Goal: Navigation & Orientation: Understand site structure

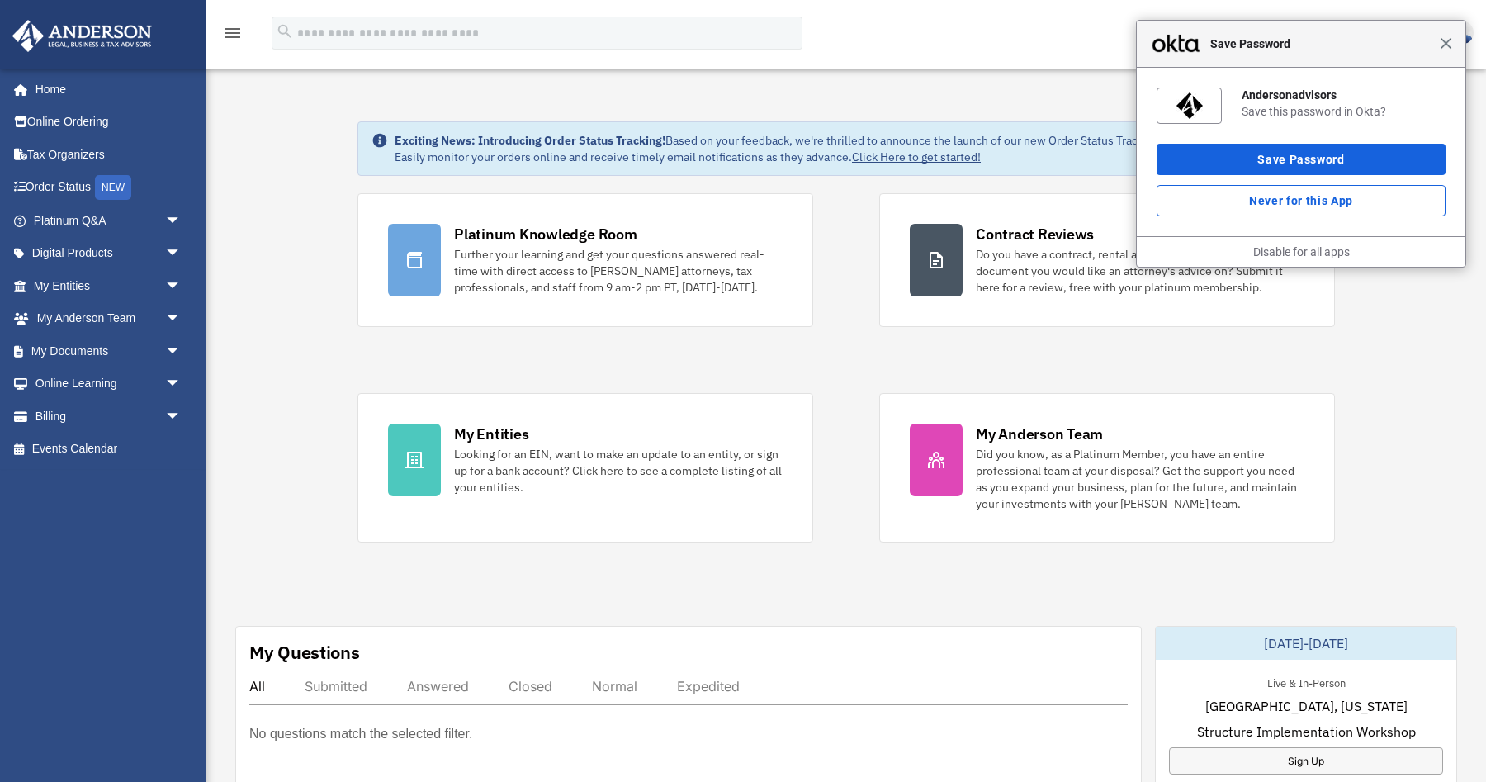
click at [1442, 47] on span "Close" at bounding box center [1446, 43] width 12 height 12
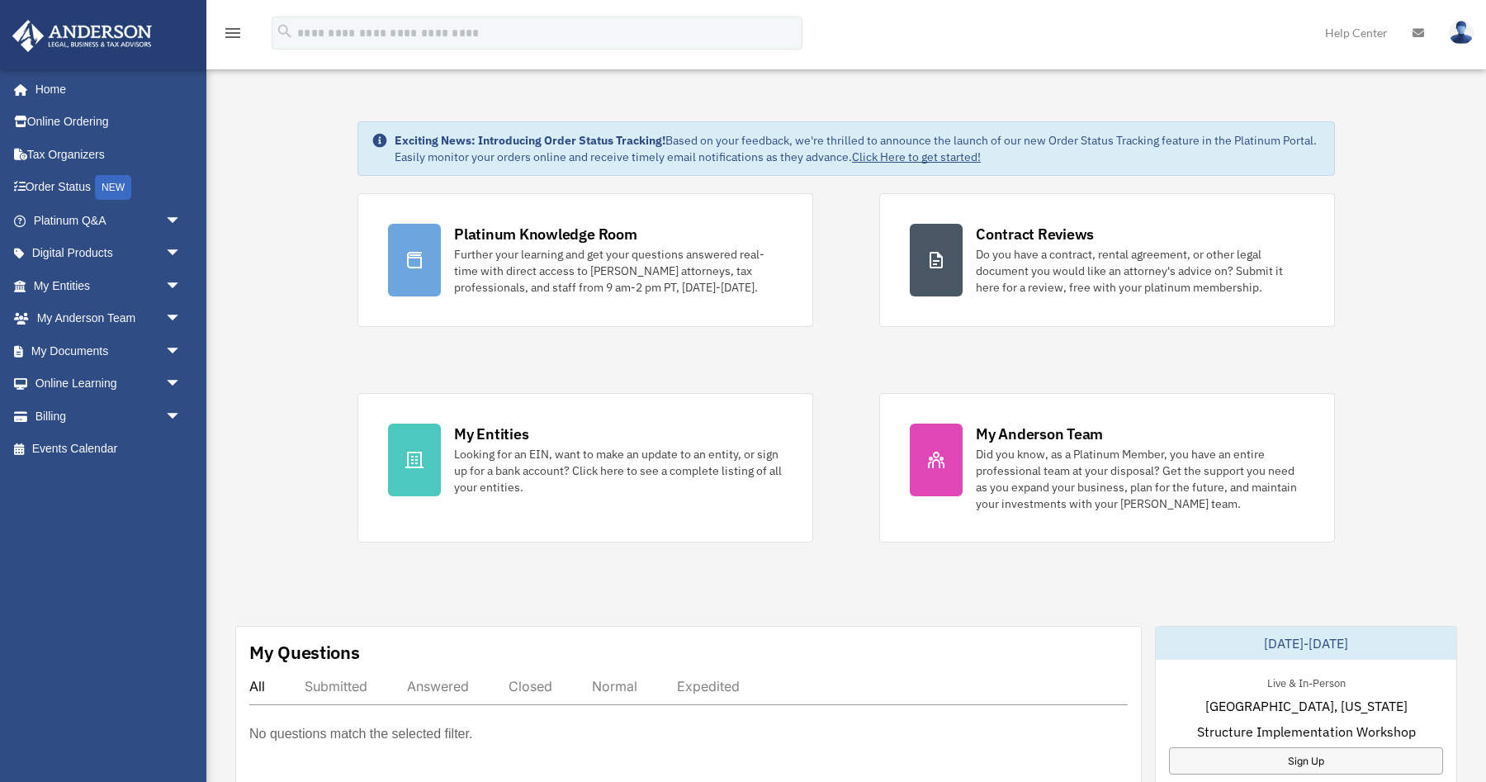
drag, startPoint x: 396, startPoint y: 138, endPoint x: 1063, endPoint y: 173, distance: 668.1
click at [1063, 173] on div "Exciting News: Introducing Order Status Tracking! Based on your feedback, we're…" at bounding box center [847, 148] width 978 height 54
drag, startPoint x: 846, startPoint y: 201, endPoint x: 1134, endPoint y: 569, distance: 467.1
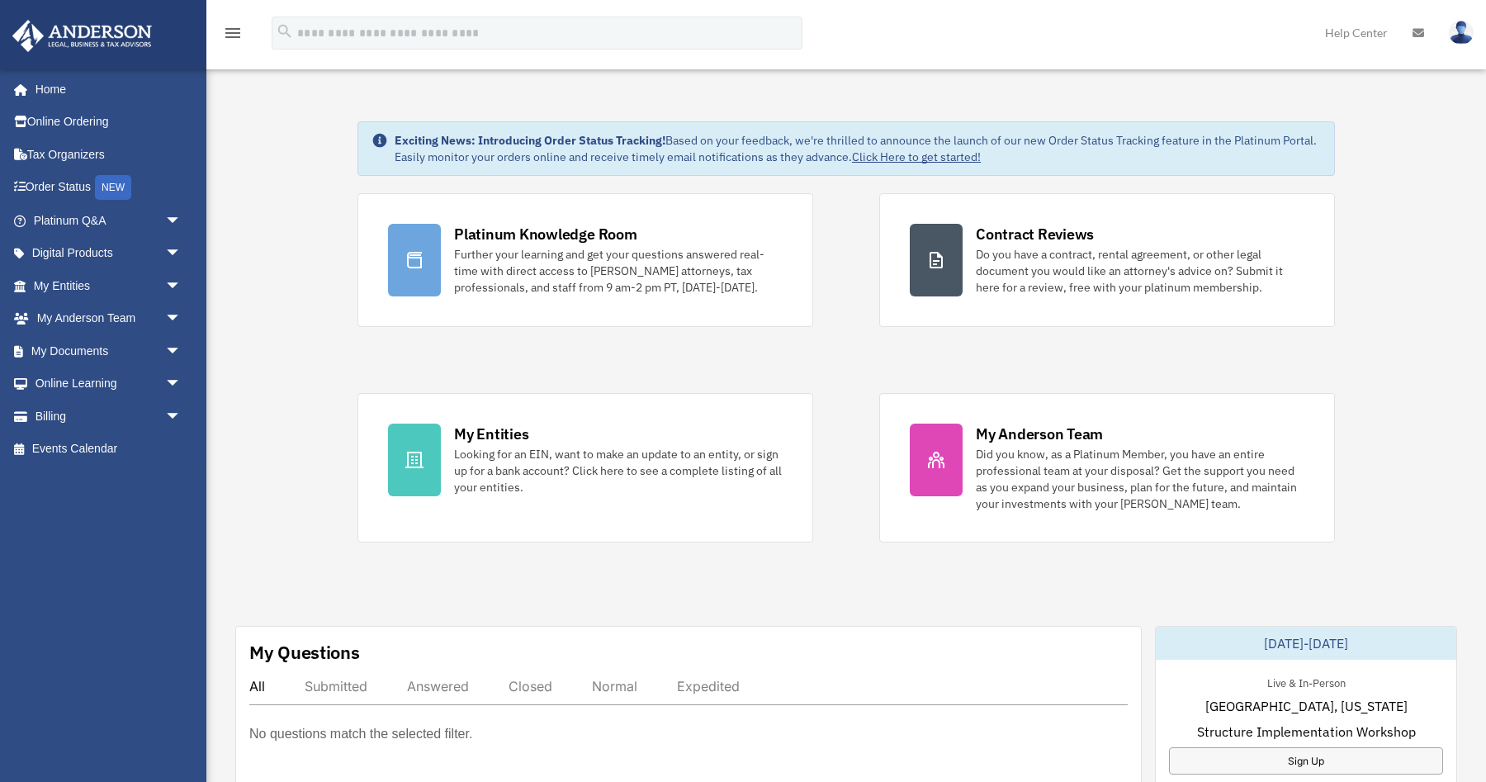
click at [234, 27] on icon "menu" at bounding box center [233, 33] width 20 height 20
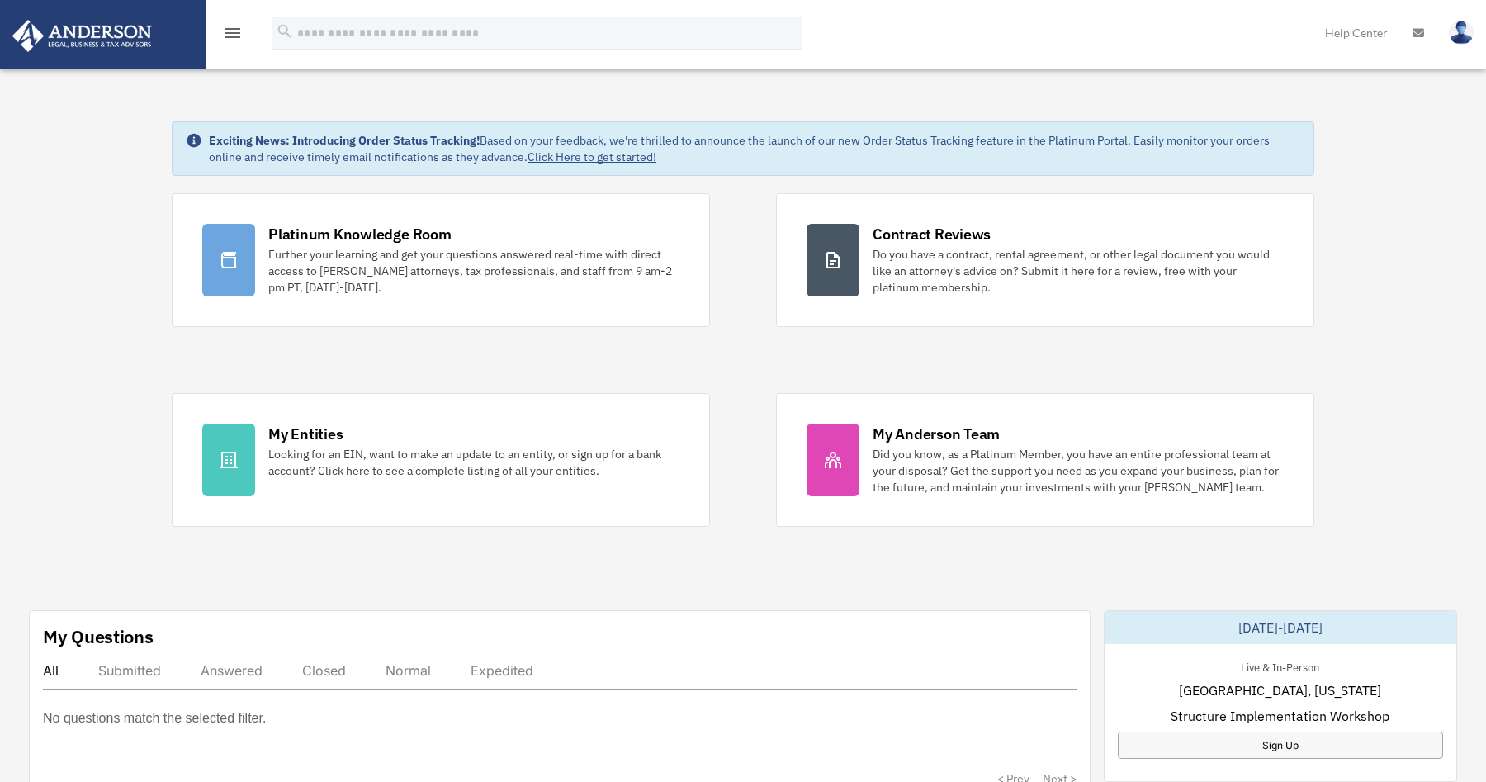
click at [234, 27] on icon "menu" at bounding box center [233, 33] width 20 height 20
